Goal: Task Accomplishment & Management: Manage account settings

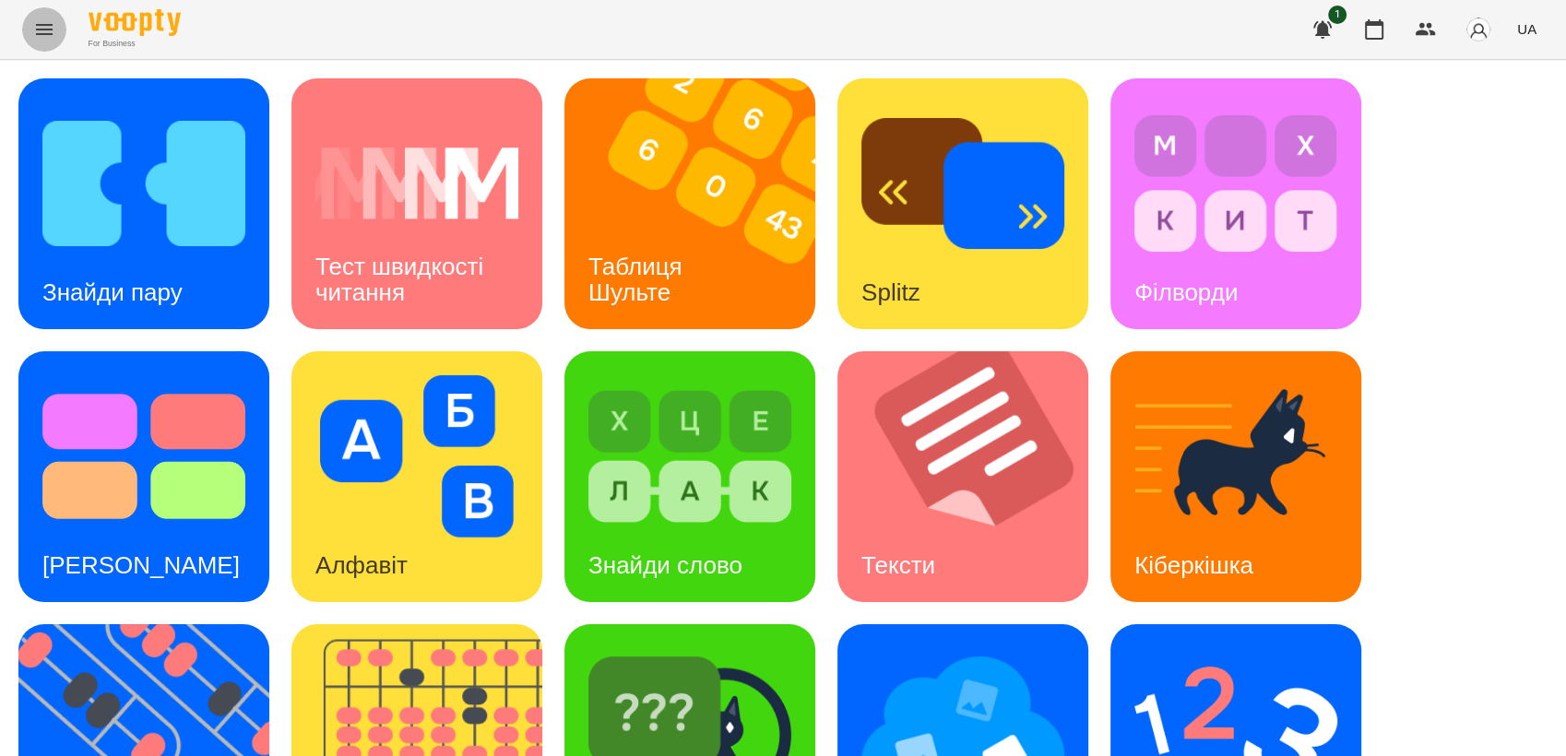
click at [38, 26] on icon "Menu" at bounding box center [44, 29] width 17 height 11
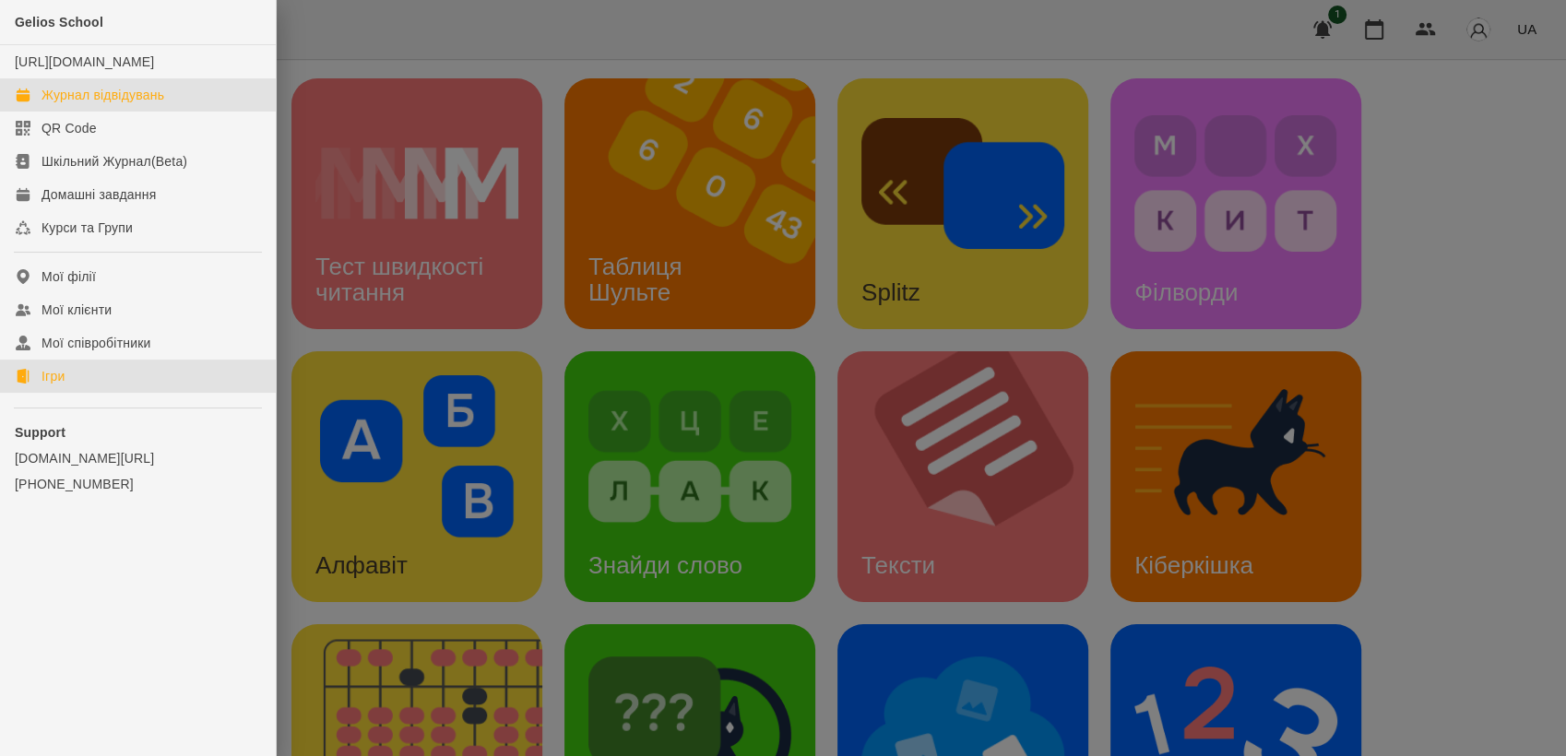
click at [113, 104] on div "Журнал відвідувань" at bounding box center [103, 95] width 123 height 18
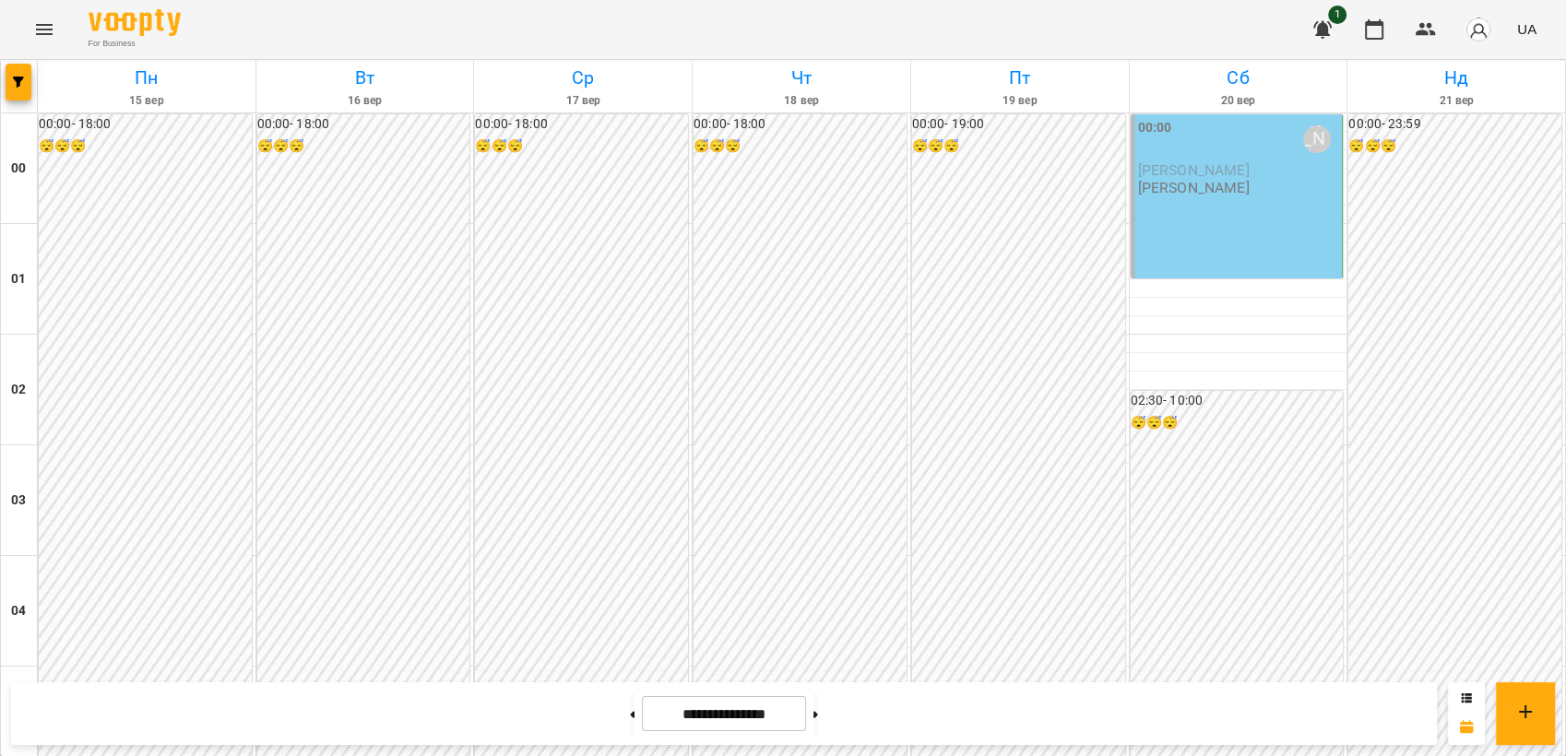
scroll to position [1894, 0]
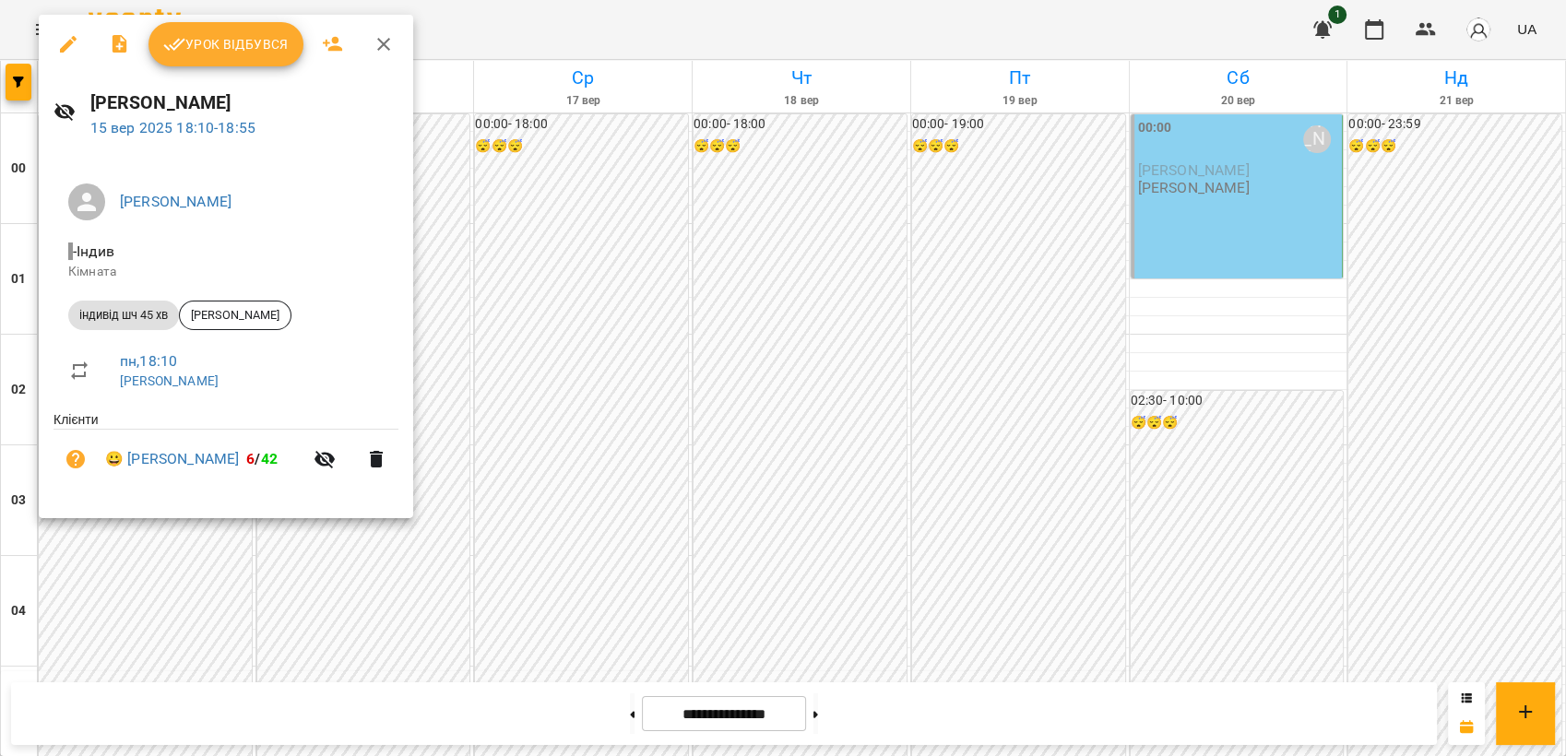
click at [260, 53] on span "Урок відбувся" at bounding box center [225, 44] width 125 height 22
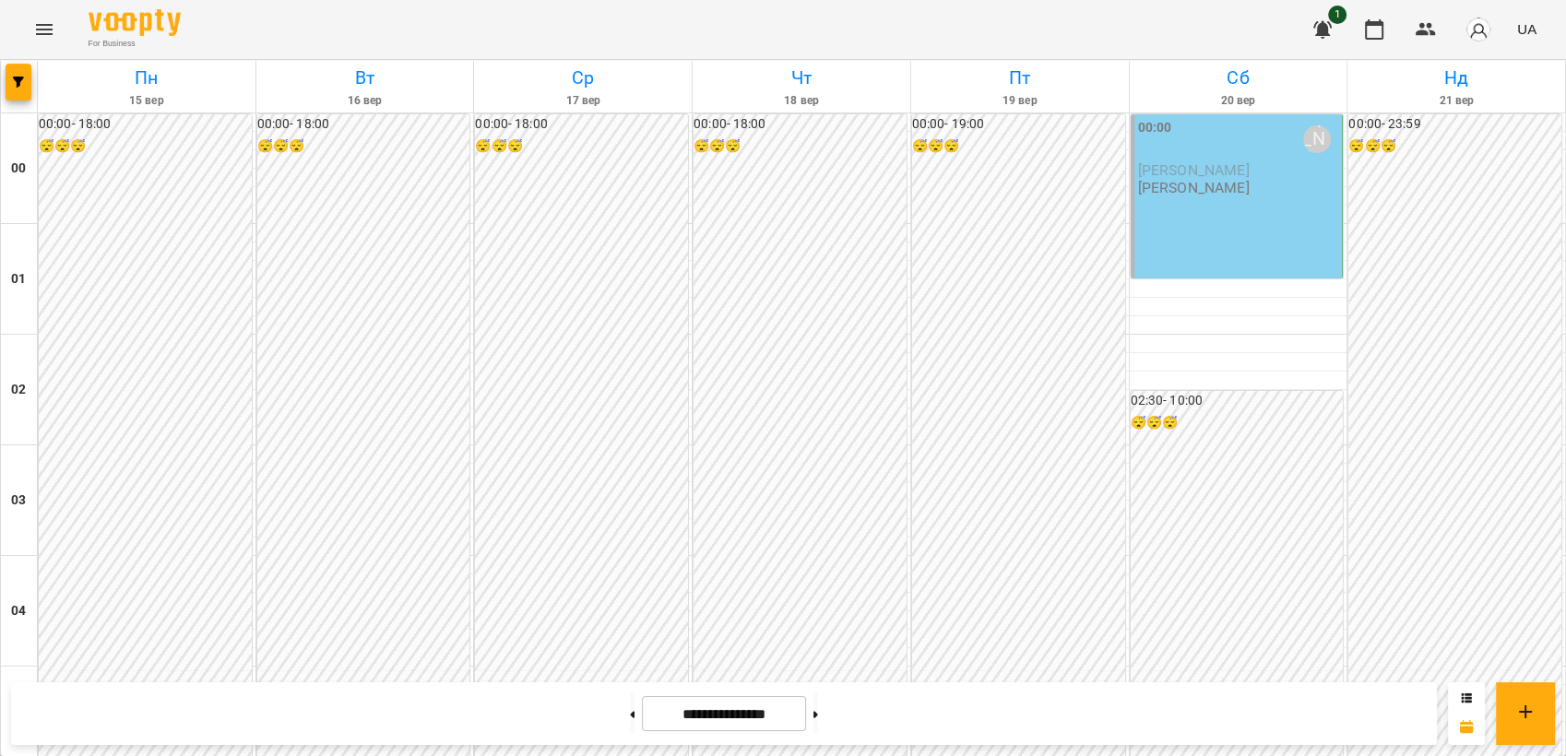
scroll to position [1956, 0]
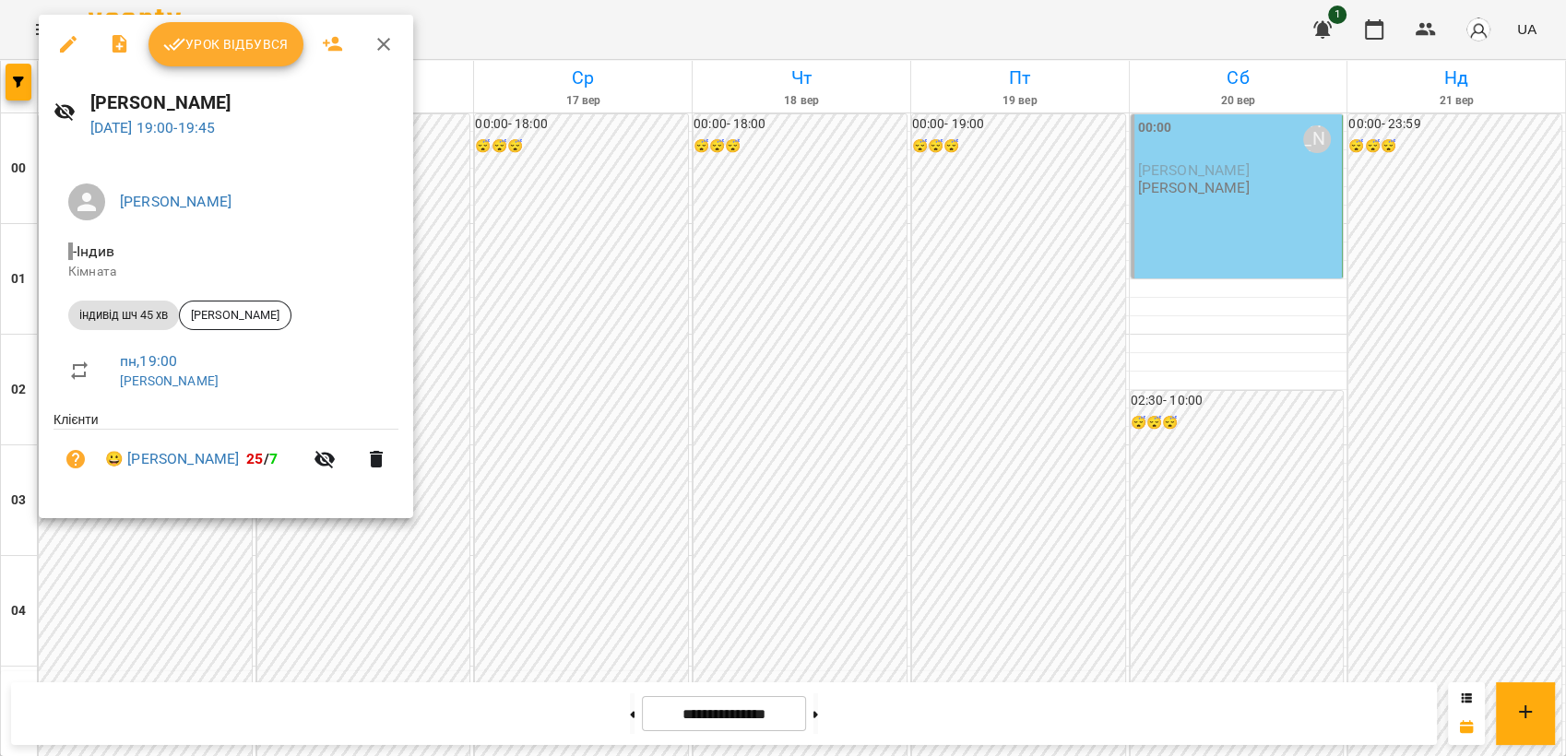
click at [251, 50] on span "Урок відбувся" at bounding box center [225, 44] width 125 height 22
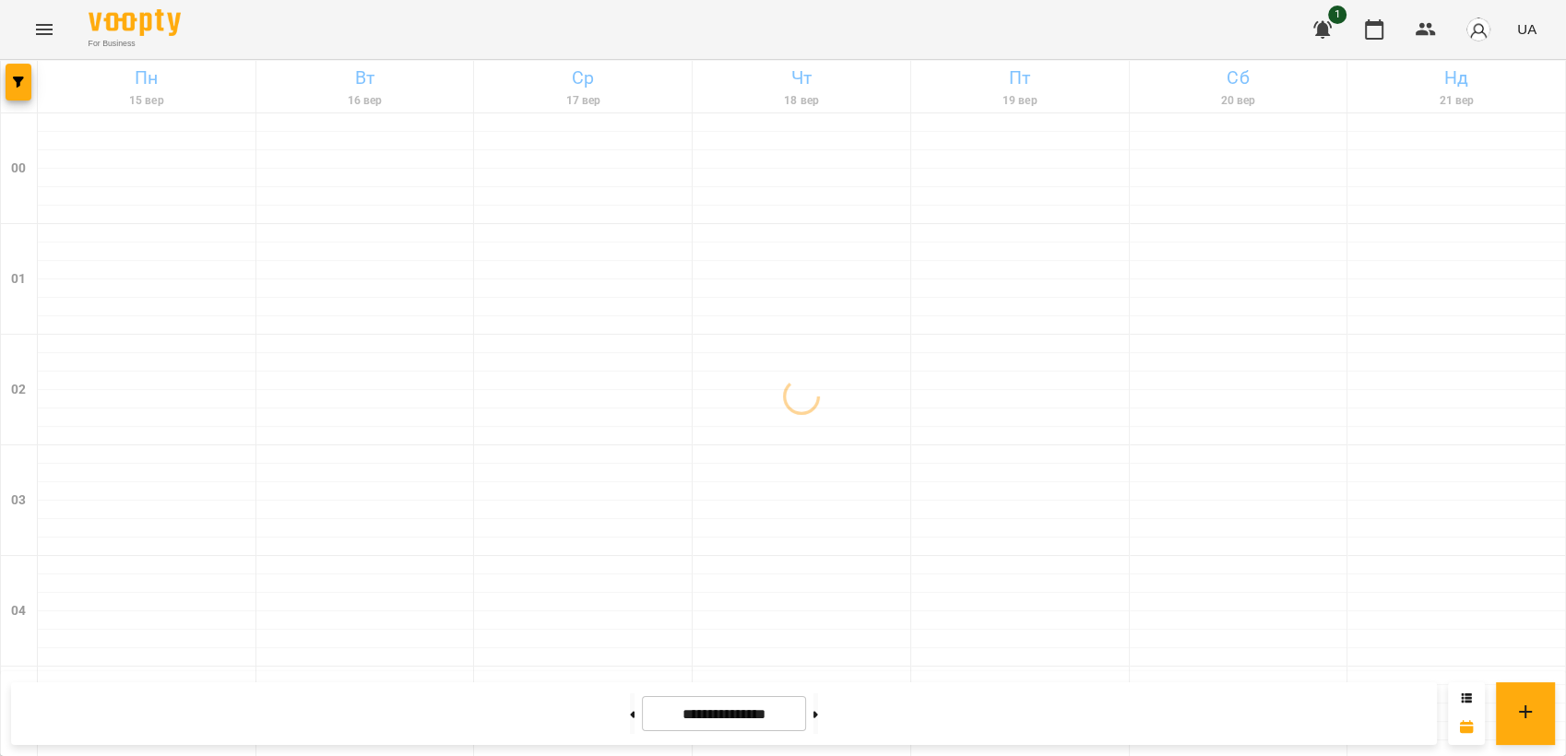
scroll to position [1980, 0]
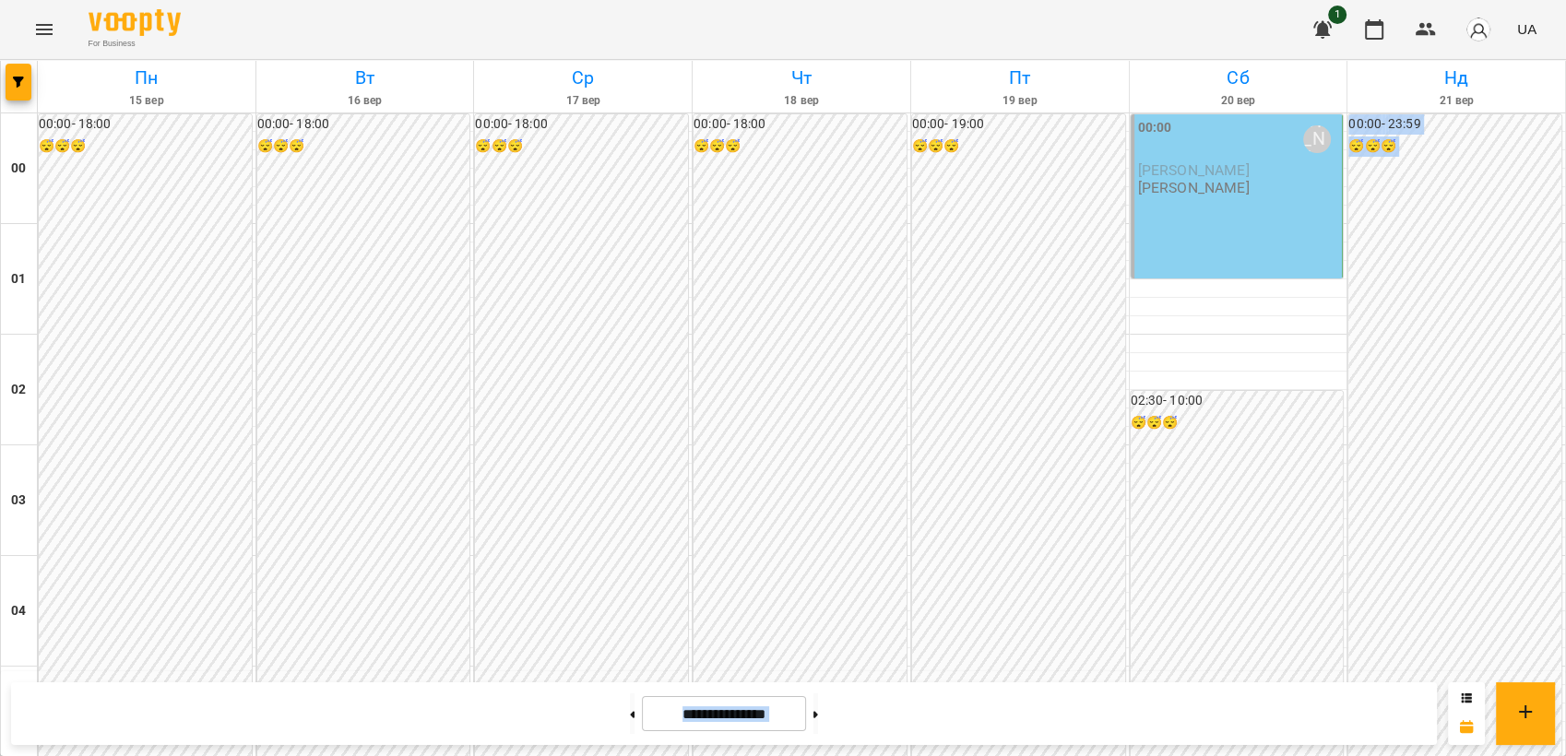
scroll to position [1941, 0]
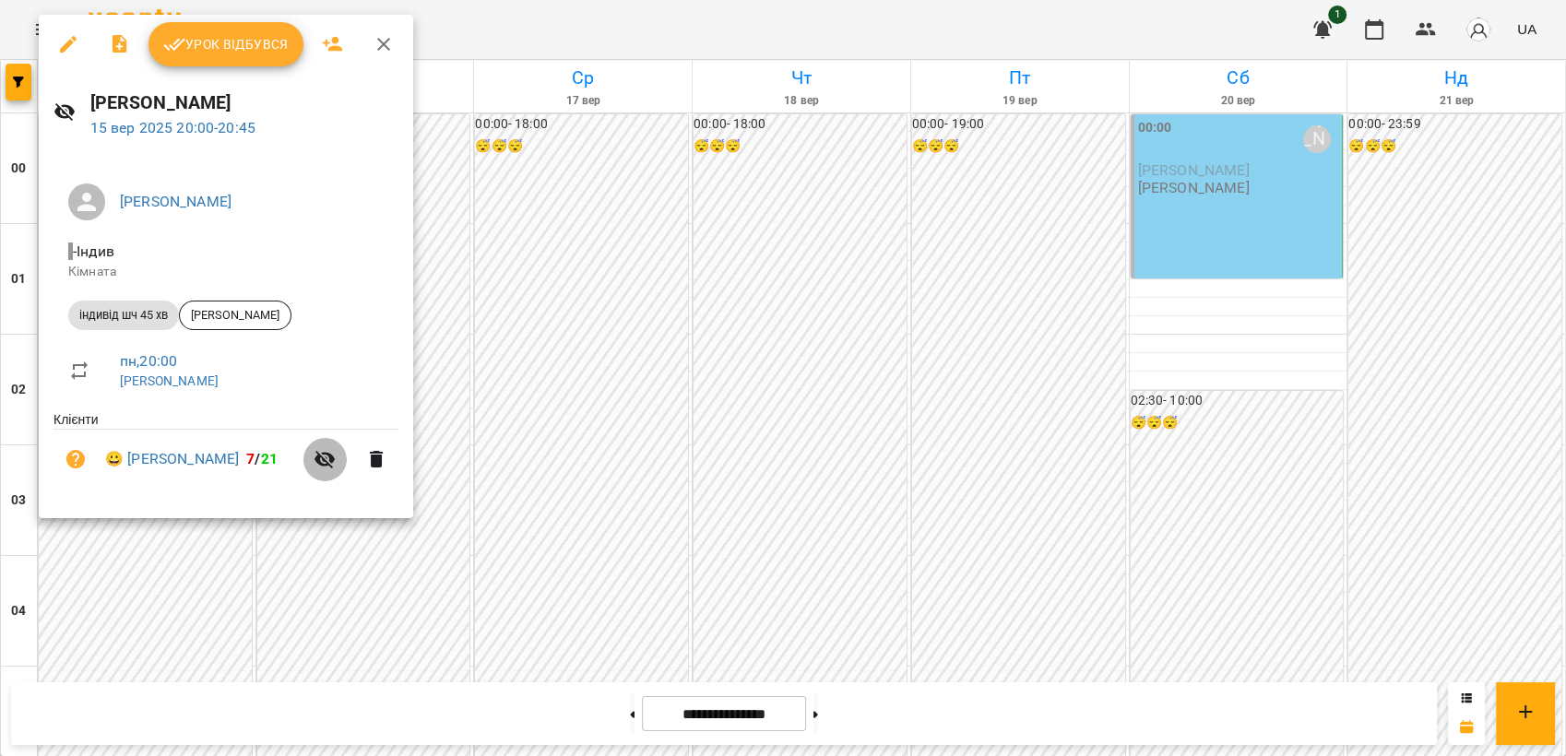
click at [319, 463] on icon "button" at bounding box center [325, 459] width 22 height 22
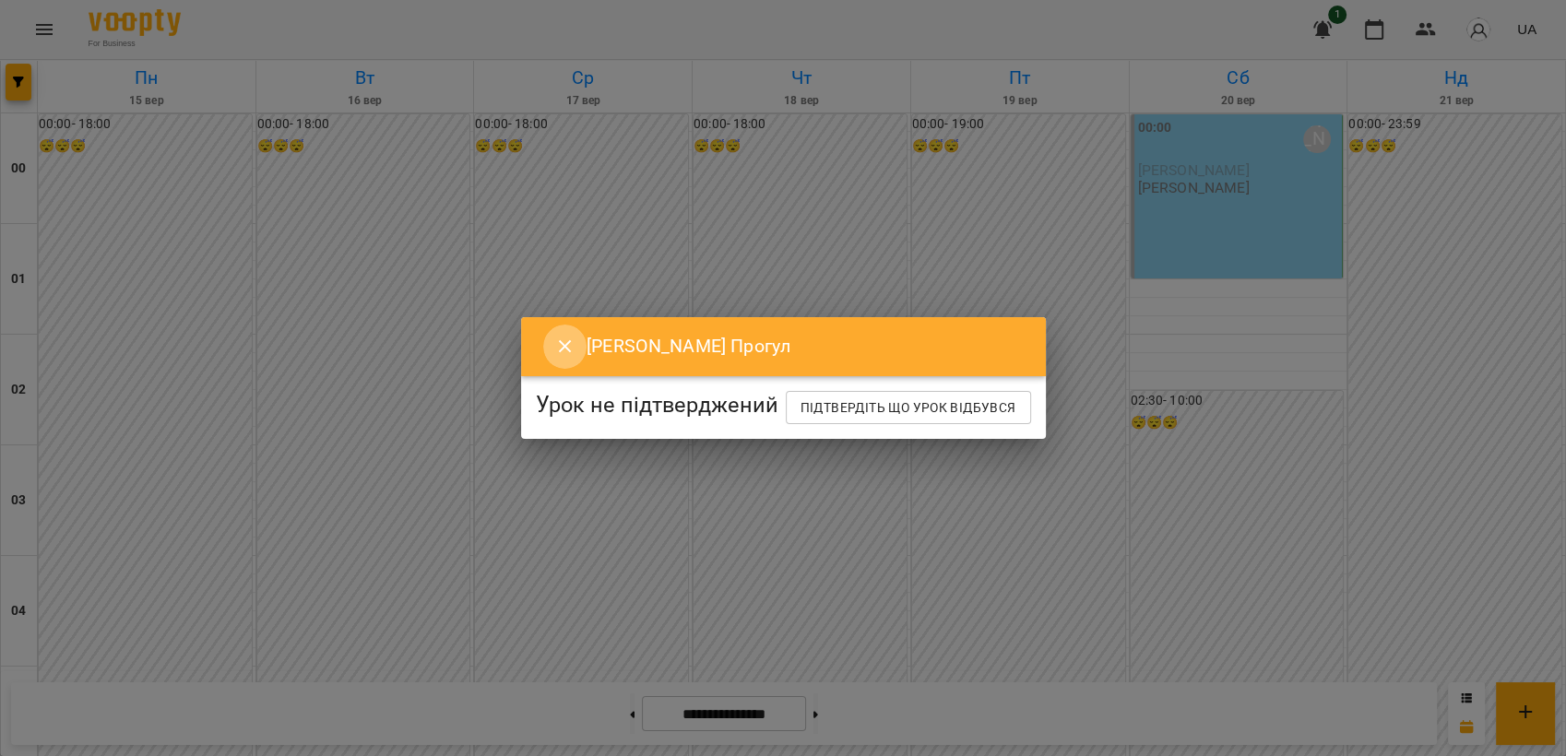
click at [556, 336] on icon "Close" at bounding box center [565, 347] width 22 height 22
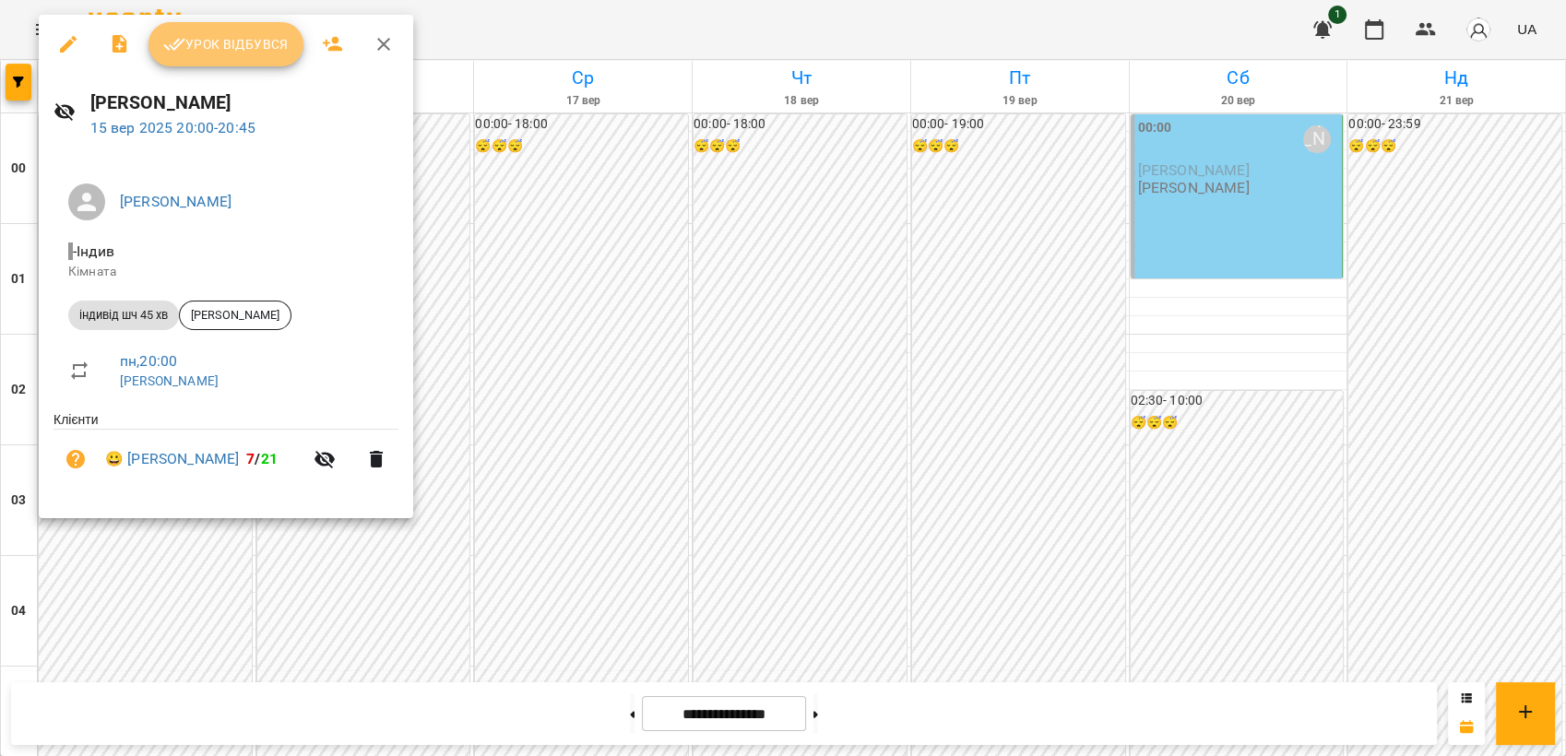
click at [209, 44] on span "Урок відбувся" at bounding box center [225, 44] width 125 height 22
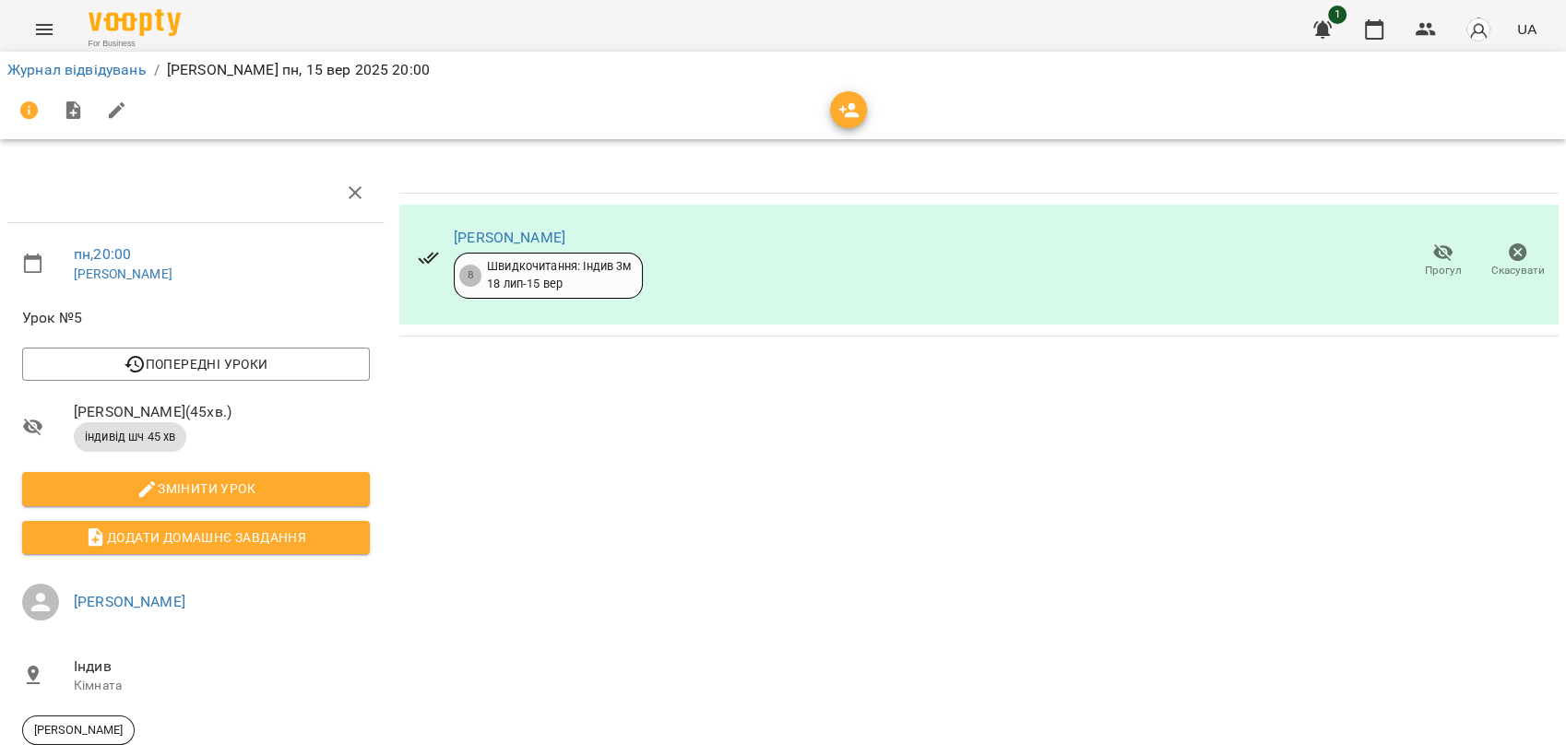
drag, startPoint x: 1422, startPoint y: 258, endPoint x: 1492, endPoint y: 289, distance: 75.6
click at [1492, 289] on div "Прогул Скасувати" at bounding box center [1480, 261] width 157 height 59
click at [1507, 262] on icon "button" at bounding box center [1518, 253] width 22 height 22
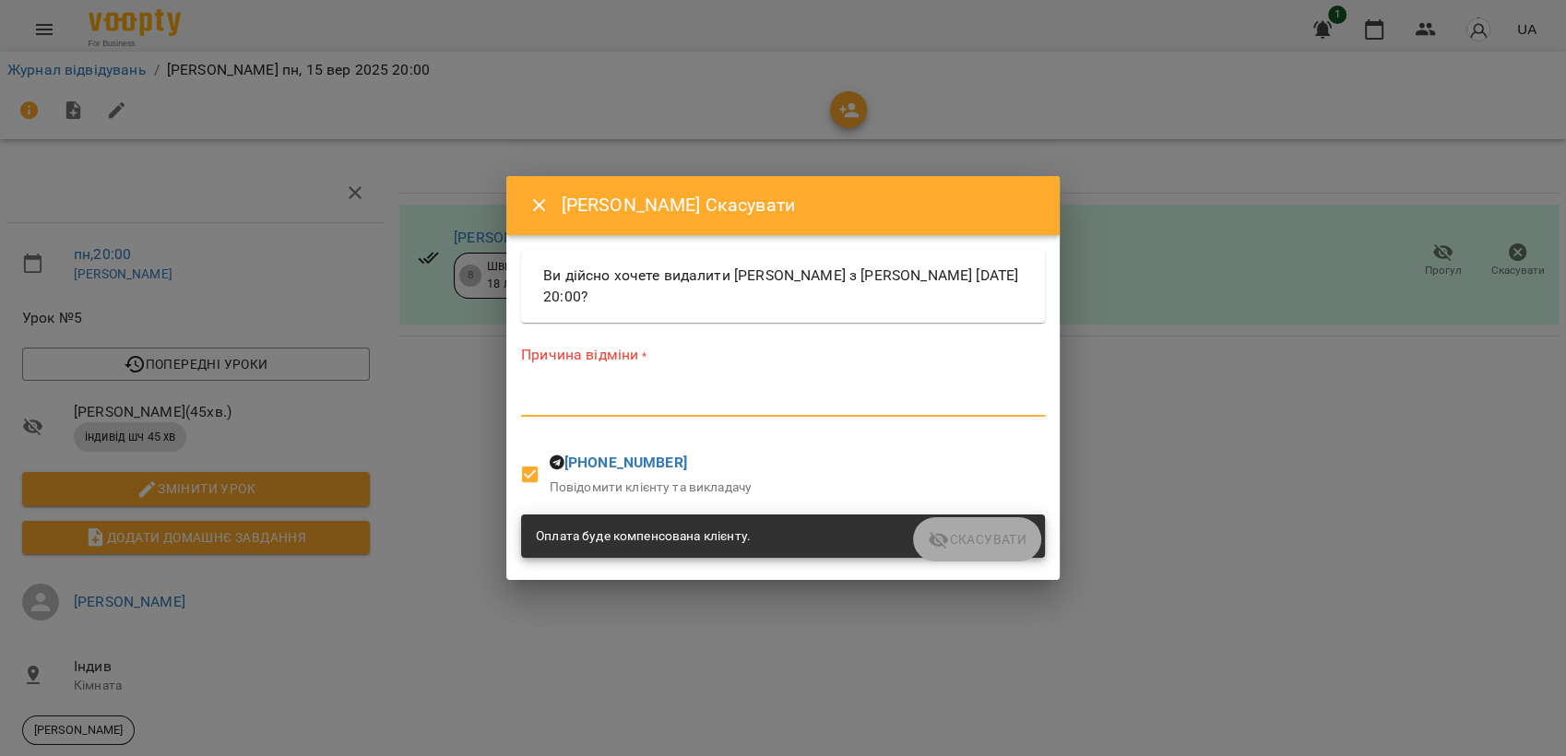
click at [782, 398] on textarea at bounding box center [783, 402] width 524 height 18
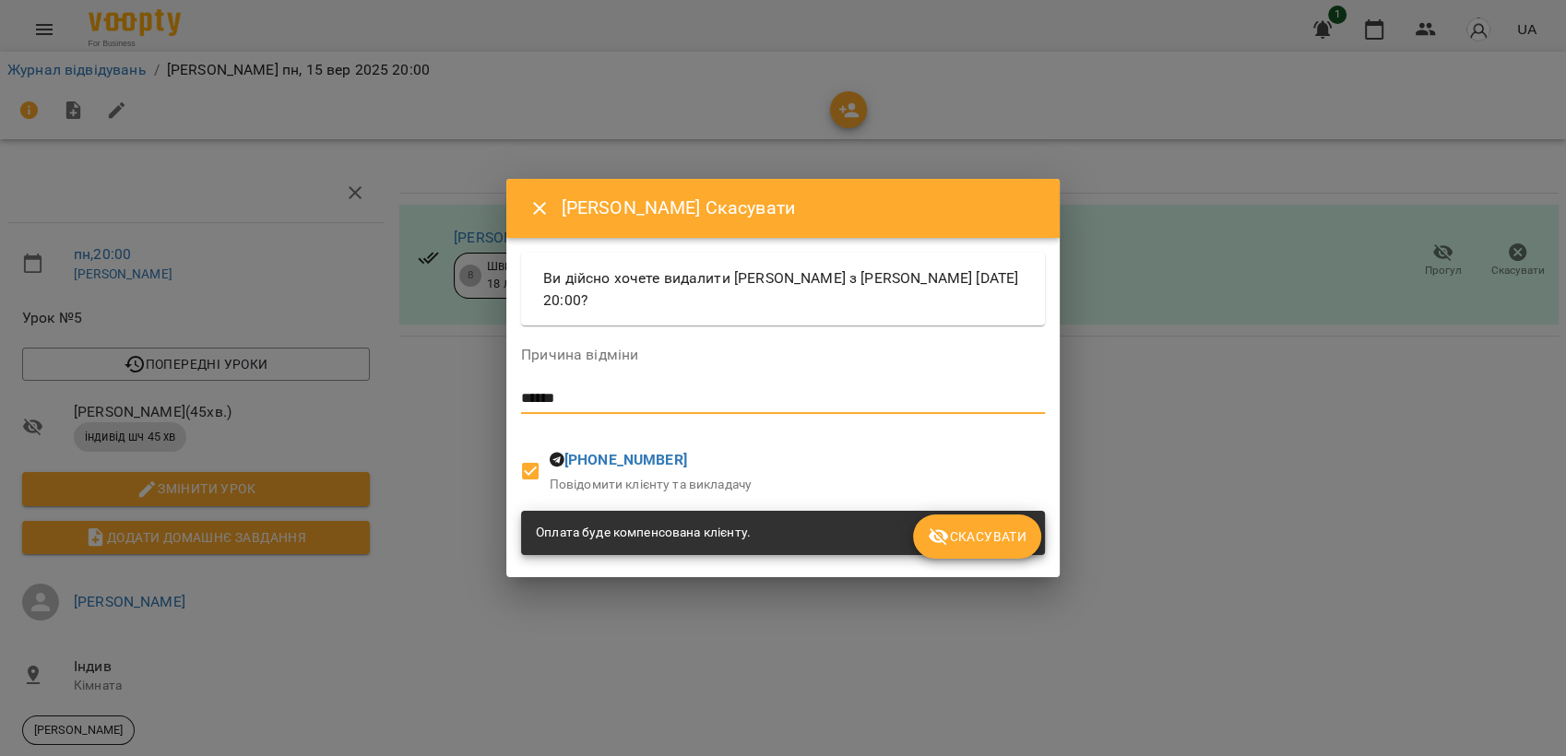
type textarea "*****"
click at [994, 524] on button "Скасувати" at bounding box center [977, 537] width 128 height 44
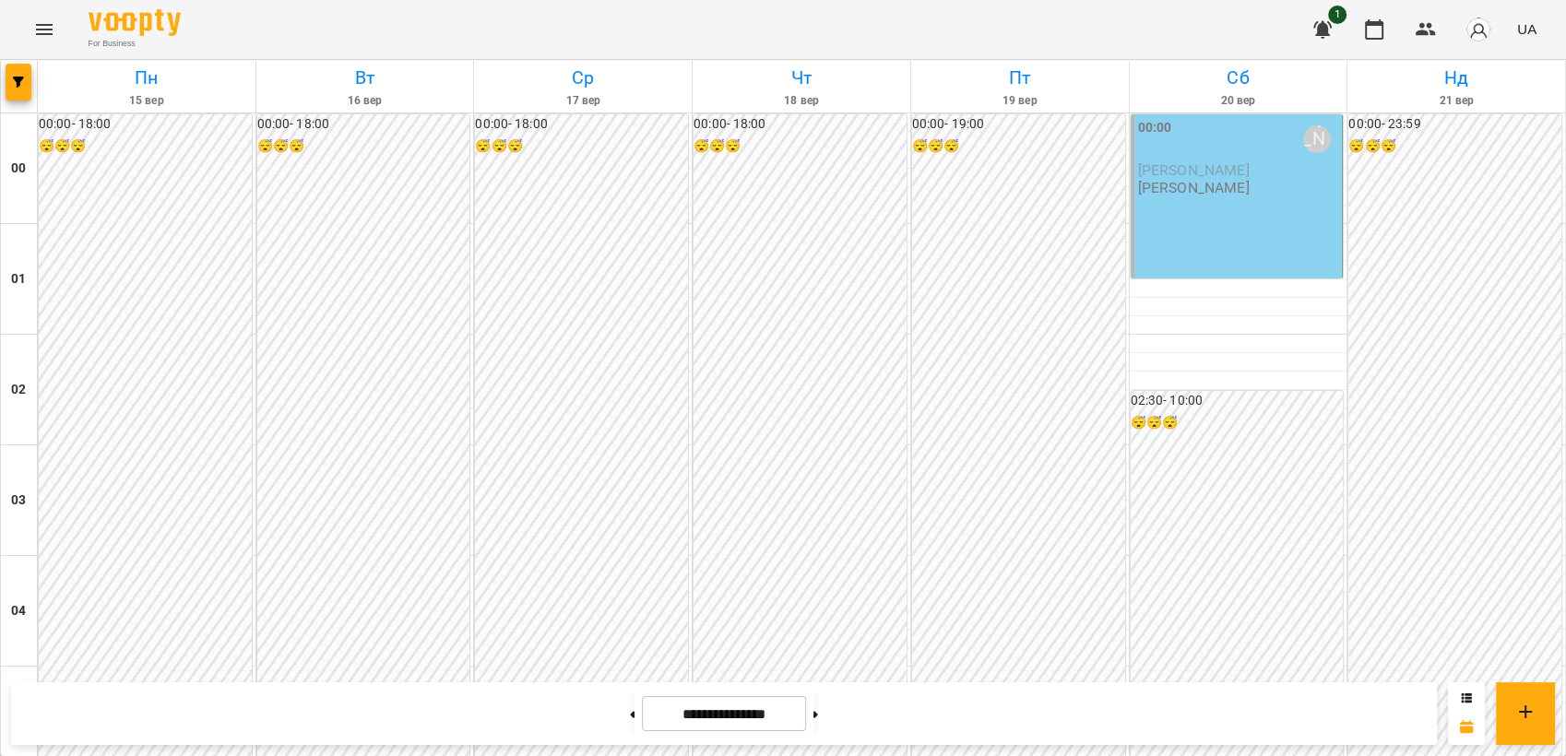
scroll to position [1943, 0]
